Goal: Task Accomplishment & Management: Use online tool/utility

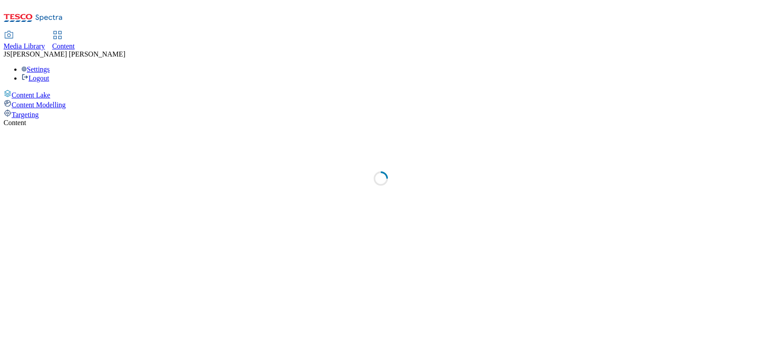
select select "ghs-[GEOGRAPHIC_DATA]"
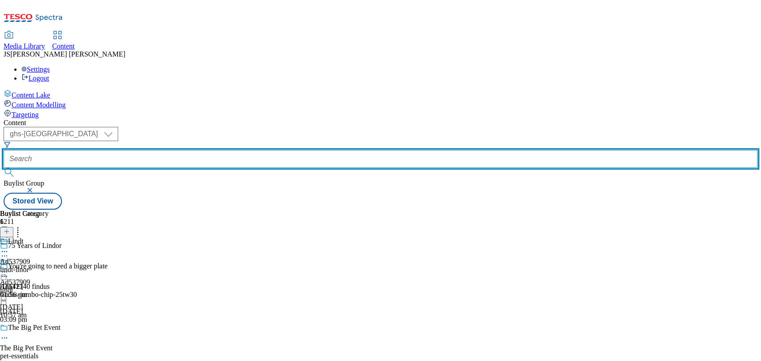
click at [201, 150] on input "text" at bounding box center [380, 159] width 753 height 18
paste input "541563"
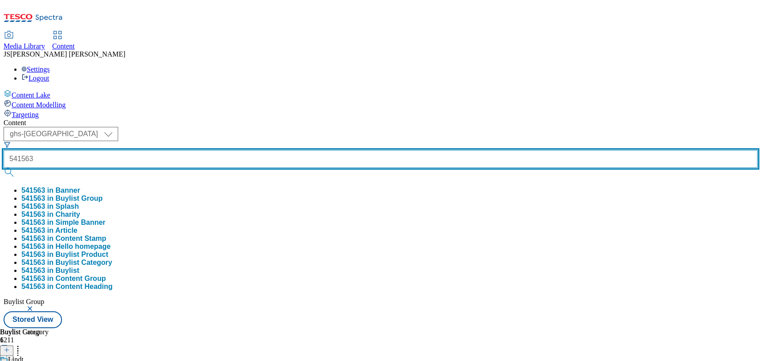
type input "541563"
click at [4, 168] on button "submit" at bounding box center [10, 172] width 12 height 9
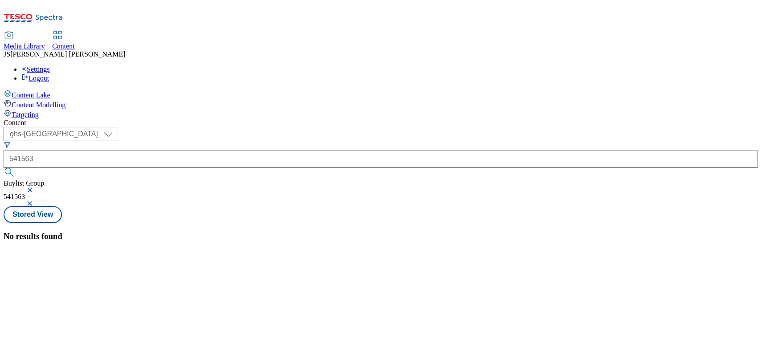
click at [35, 188] on button "button" at bounding box center [30, 190] width 9 height 5
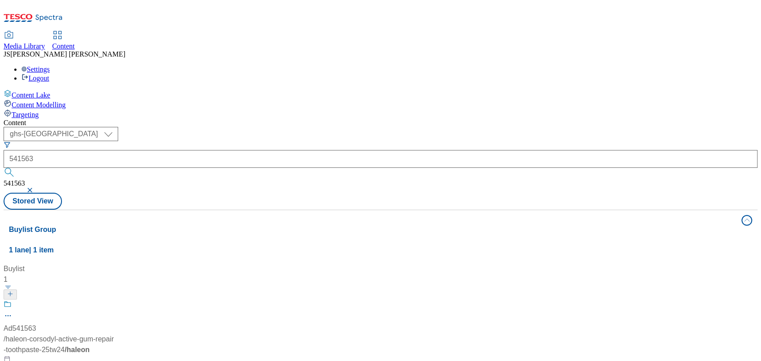
click at [336, 32] on div "Media Library Content JS Jess Smith Settings Logout" at bounding box center [380, 57] width 753 height 51
click at [115, 300] on div "Ad541563 / haleon-corsodyl-active-gum-repair-toothpaste-25tw24 / haleon 5 Aug 2…" at bounding box center [59, 343] width 111 height 87
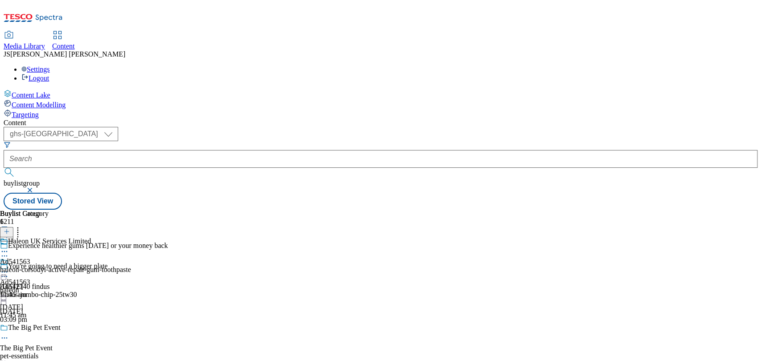
click at [131, 237] on div "Haleon UK Services Limited Ad541563 haleon-corsodyl-active-repair-gum-toothpast…" at bounding box center [65, 267] width 131 height 61
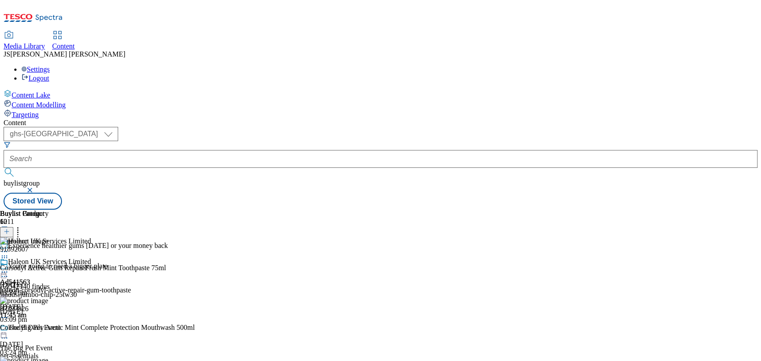
click at [131, 258] on div "Haleon UK Services Limited" at bounding box center [65, 268] width 131 height 20
click at [9, 268] on icon at bounding box center [4, 272] width 9 height 9
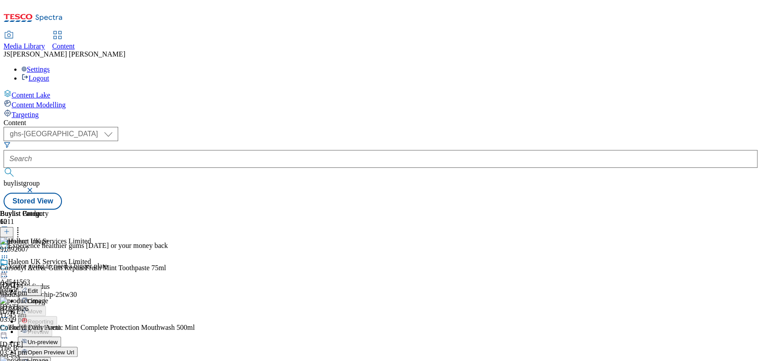
click at [47, 360] on span "Publish" at bounding box center [38, 363] width 20 height 7
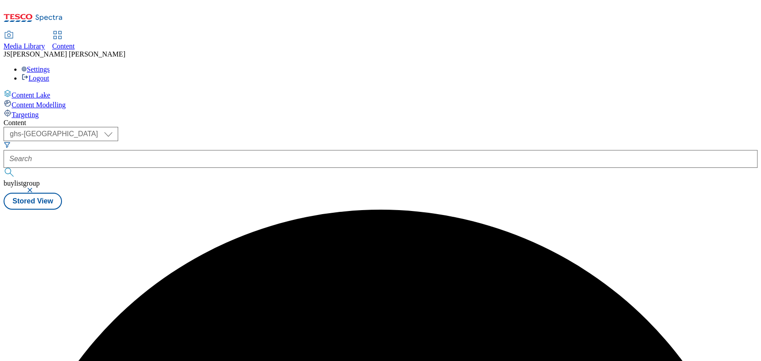
click at [578, 137] on div "Content ( optional ) ghs-roi ghs-uk ghs-uk buylistgroup Stored View" at bounding box center [380, 164] width 753 height 91
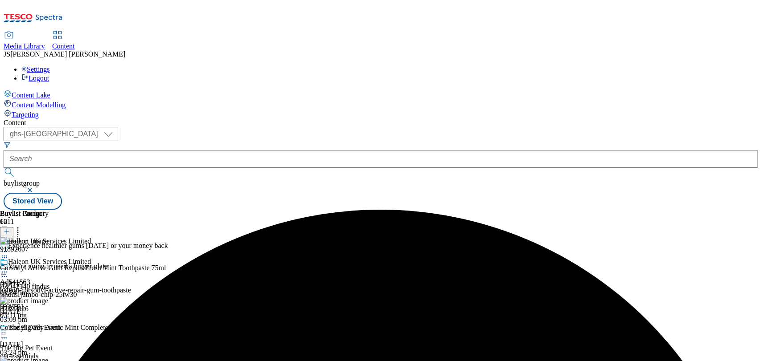
click at [9, 268] on icon at bounding box center [4, 272] width 9 height 9
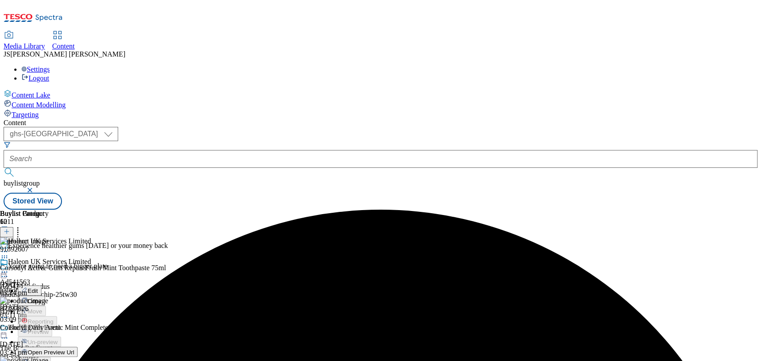
click at [74, 349] on span "Open Preview Url" at bounding box center [51, 352] width 46 height 7
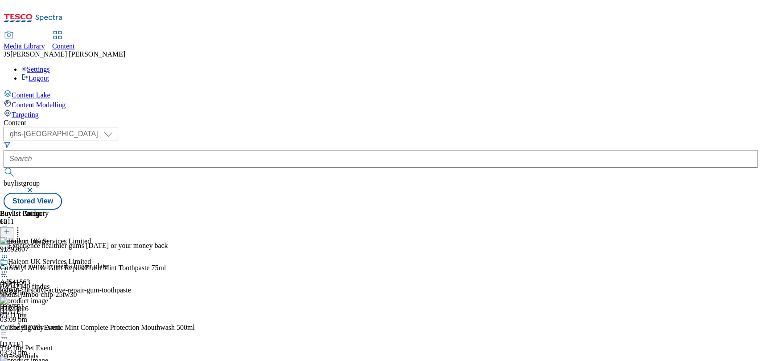
click at [9, 268] on icon at bounding box center [4, 272] width 9 height 9
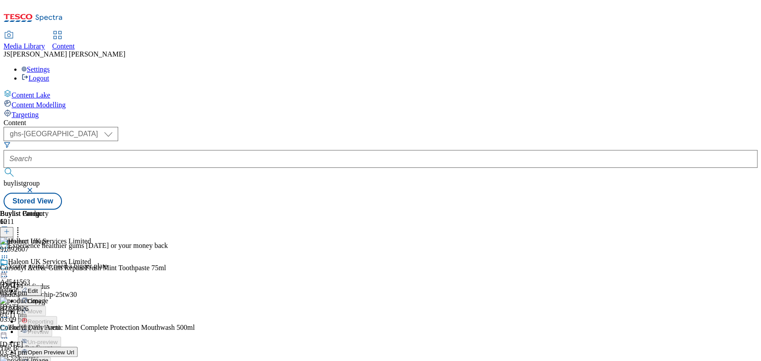
click at [74, 349] on span "Open Preview Url" at bounding box center [51, 352] width 46 height 7
